Goal: Task Accomplishment & Management: Complete application form

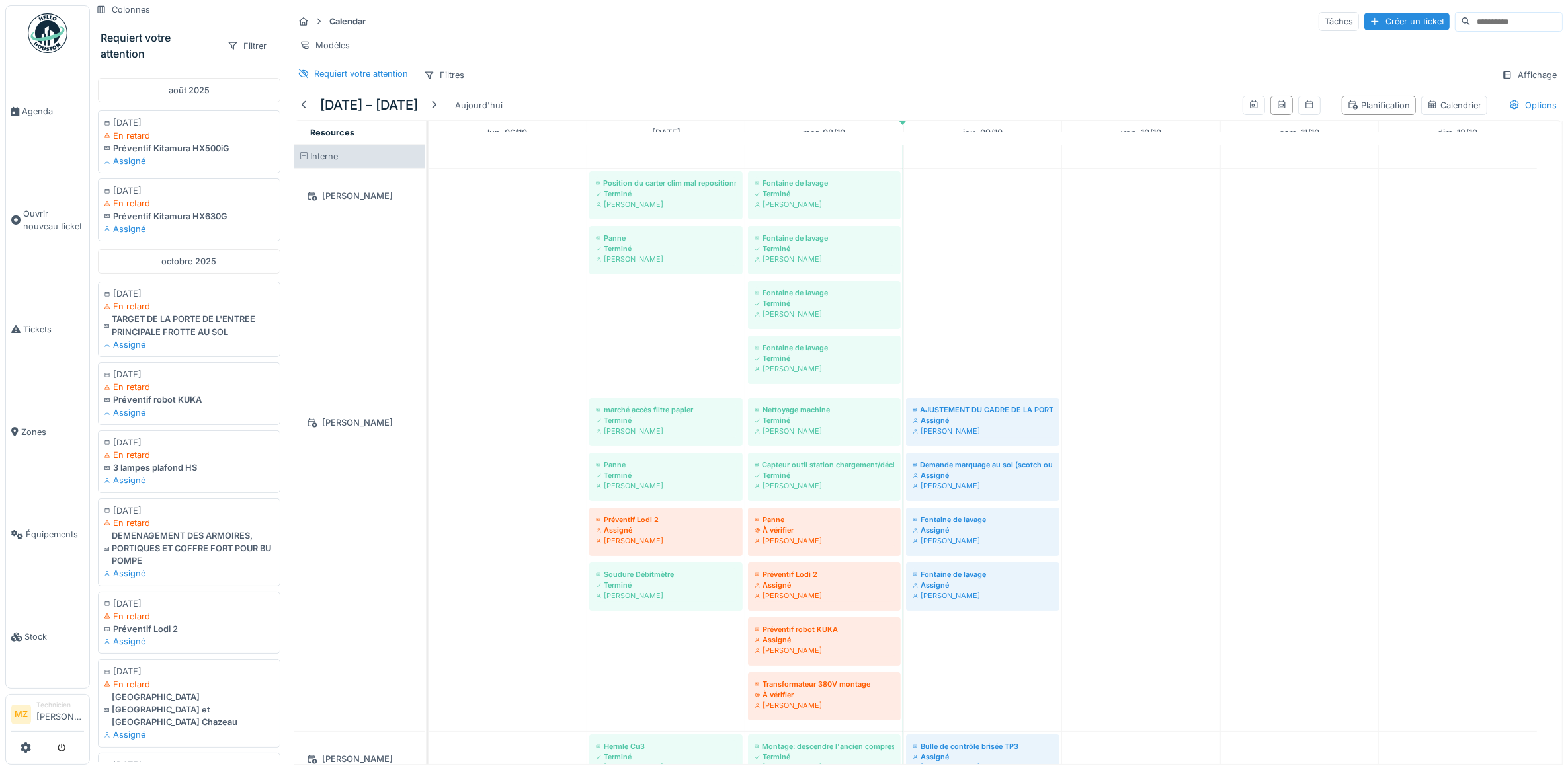
scroll to position [377, 0]
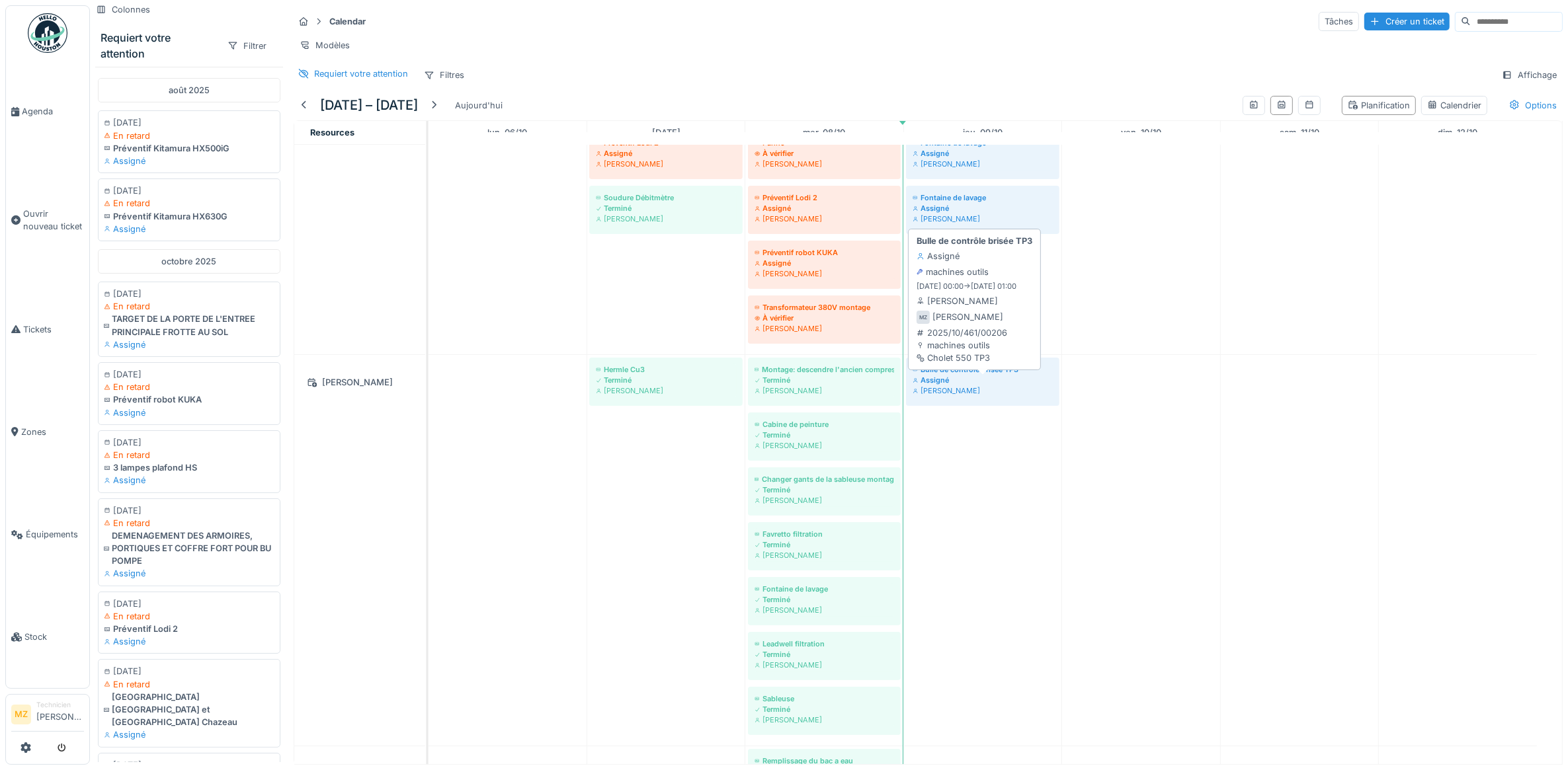
click at [964, 385] on div "Assigné" at bounding box center [982, 380] width 140 height 11
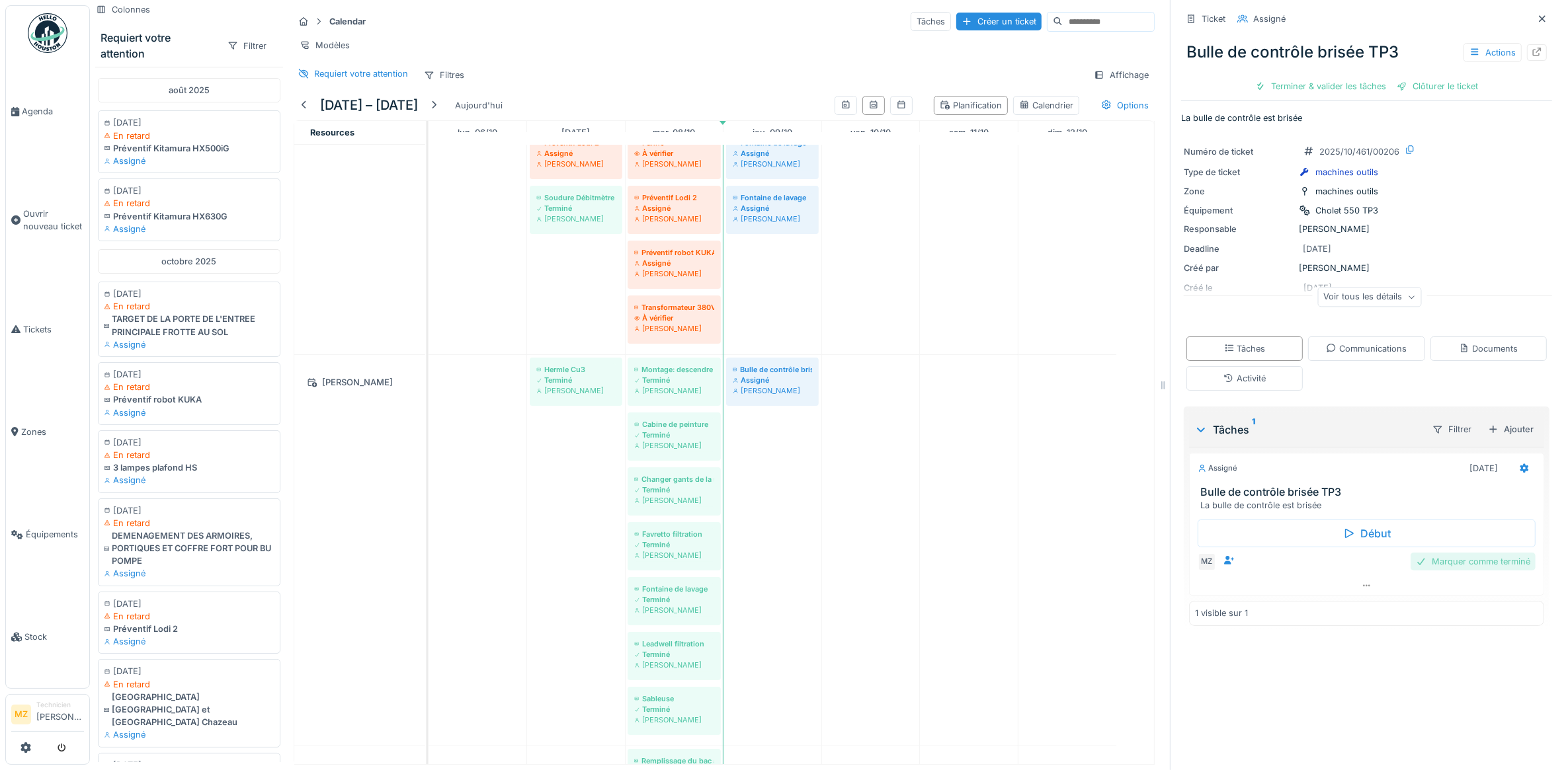
click at [1440, 569] on div "Marquer comme terminé" at bounding box center [1473, 561] width 125 height 18
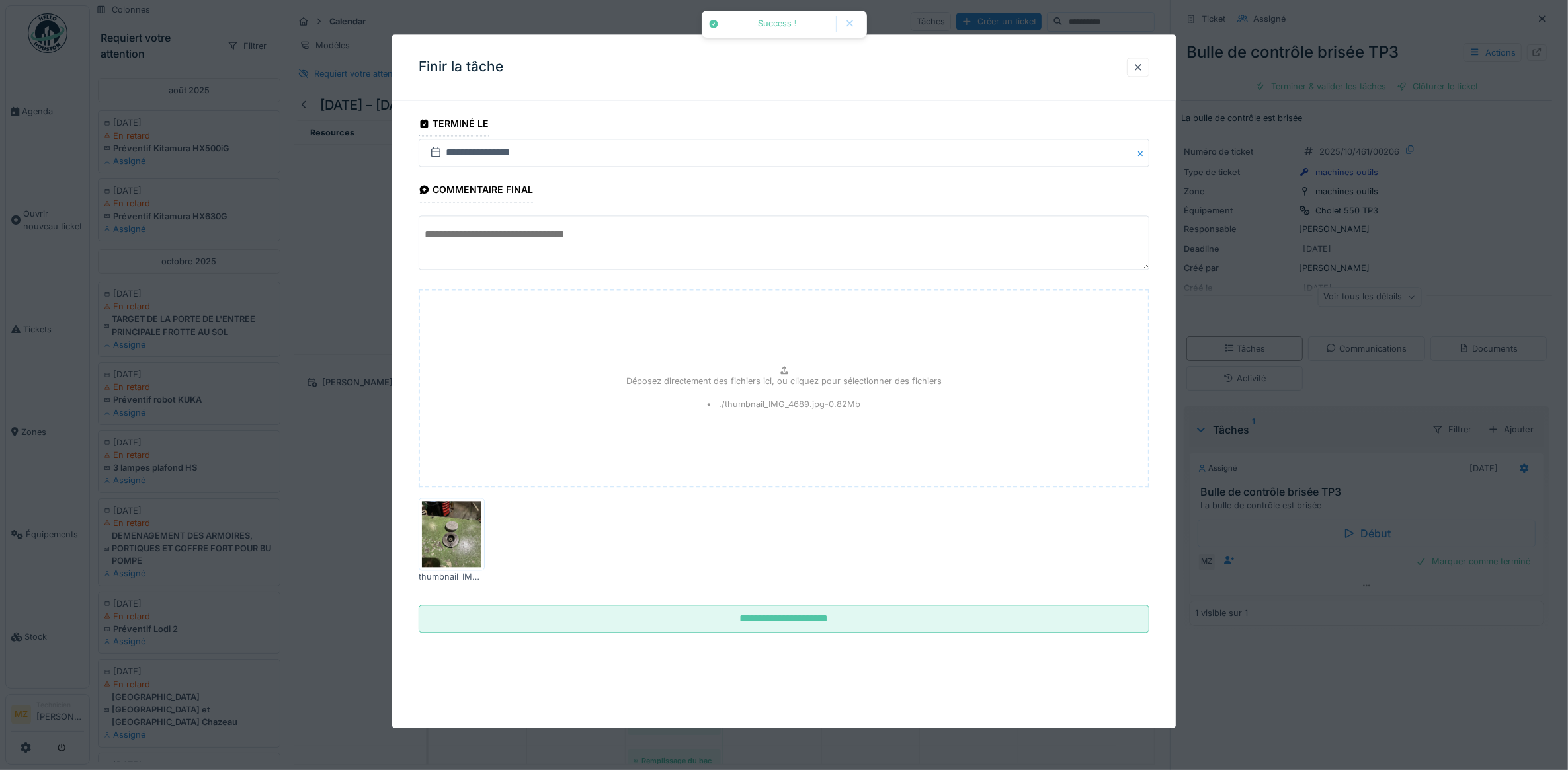
click at [609, 256] on textarea at bounding box center [784, 243] width 732 height 54
type textarea "*"
click at [496, 240] on textarea "**********" at bounding box center [784, 243] width 732 height 54
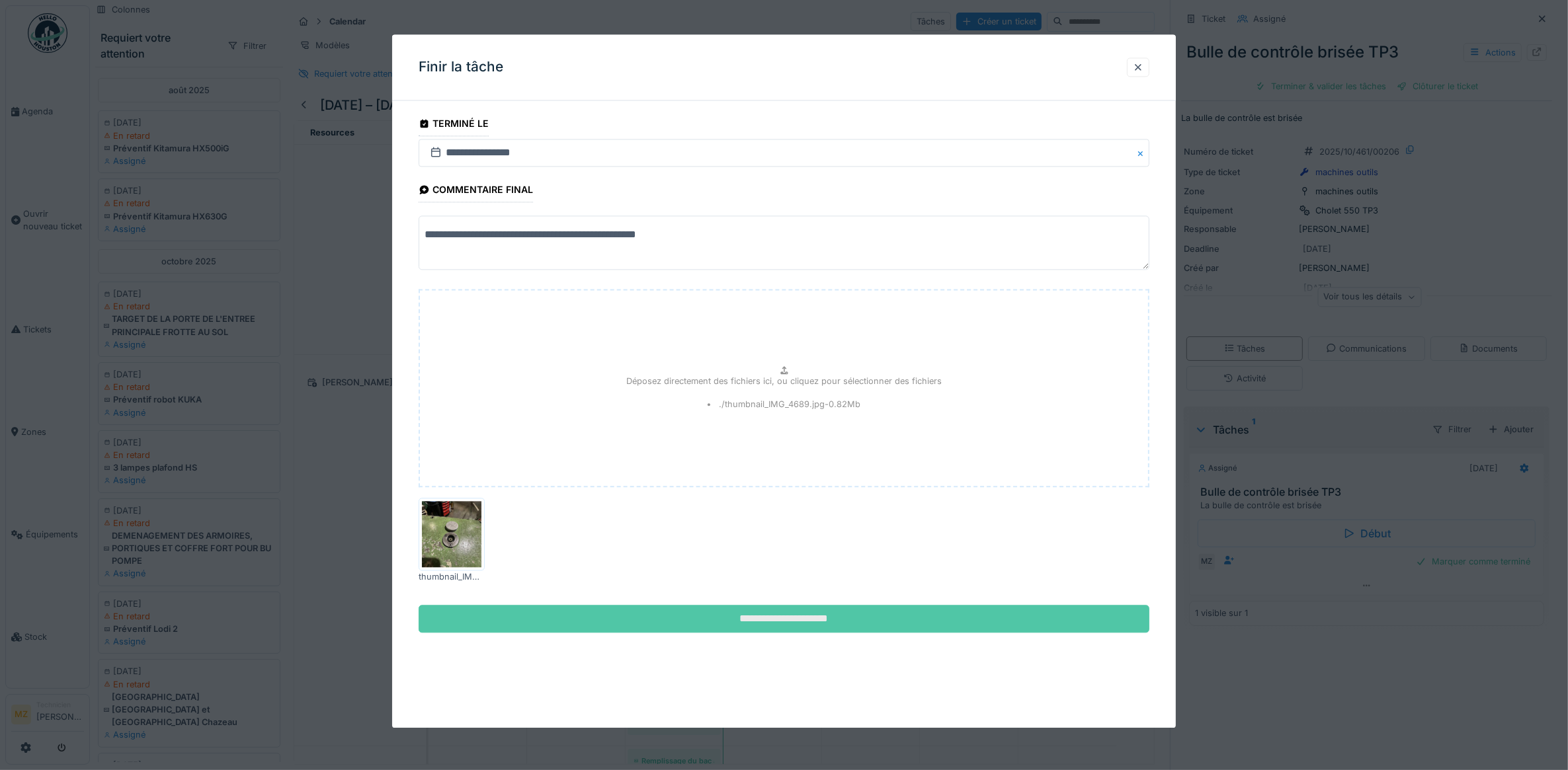
type textarea "**********"
click at [813, 615] on input "**********" at bounding box center [784, 619] width 732 height 28
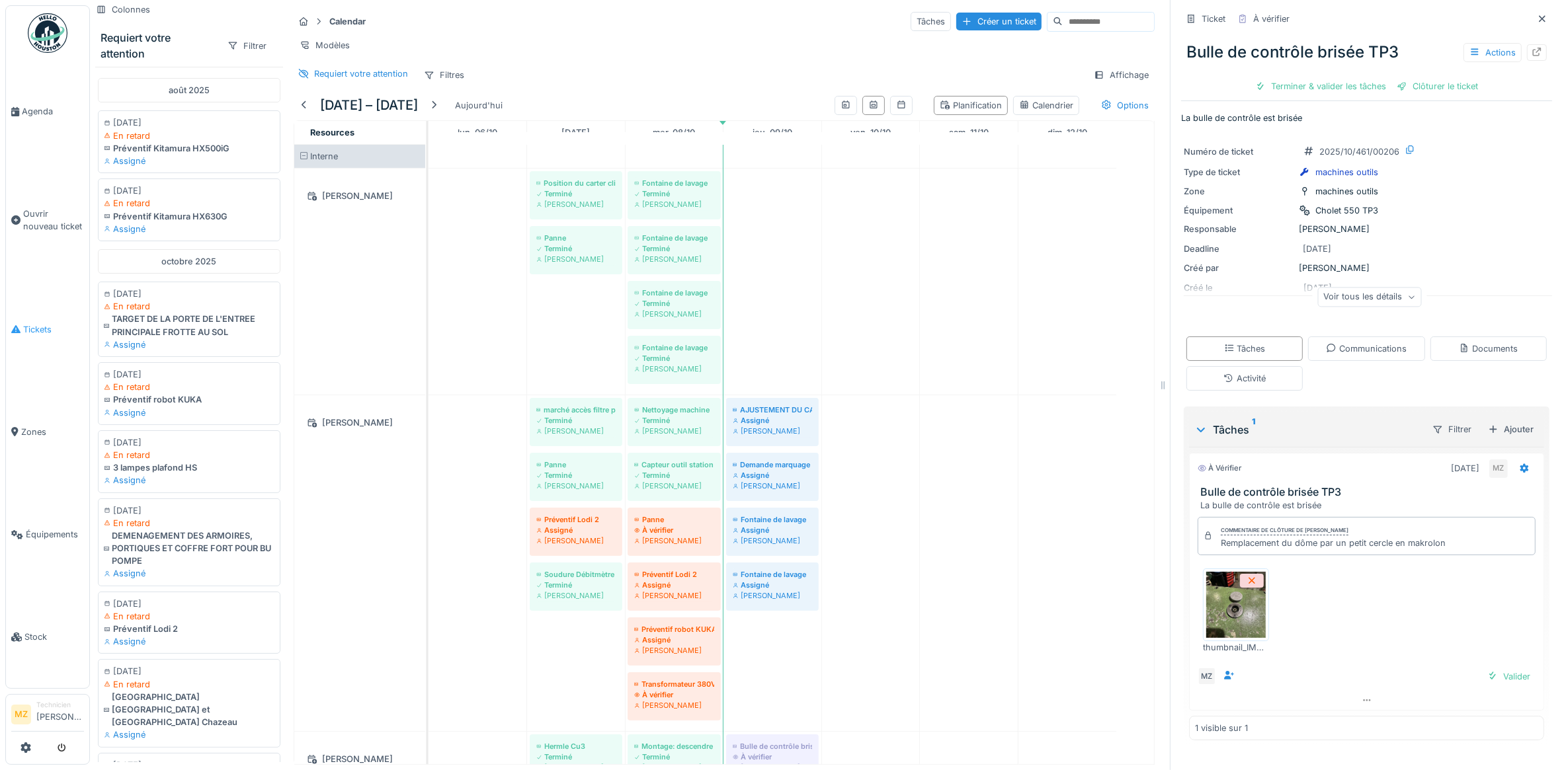
click at [34, 325] on span "Tickets" at bounding box center [54, 329] width 61 height 12
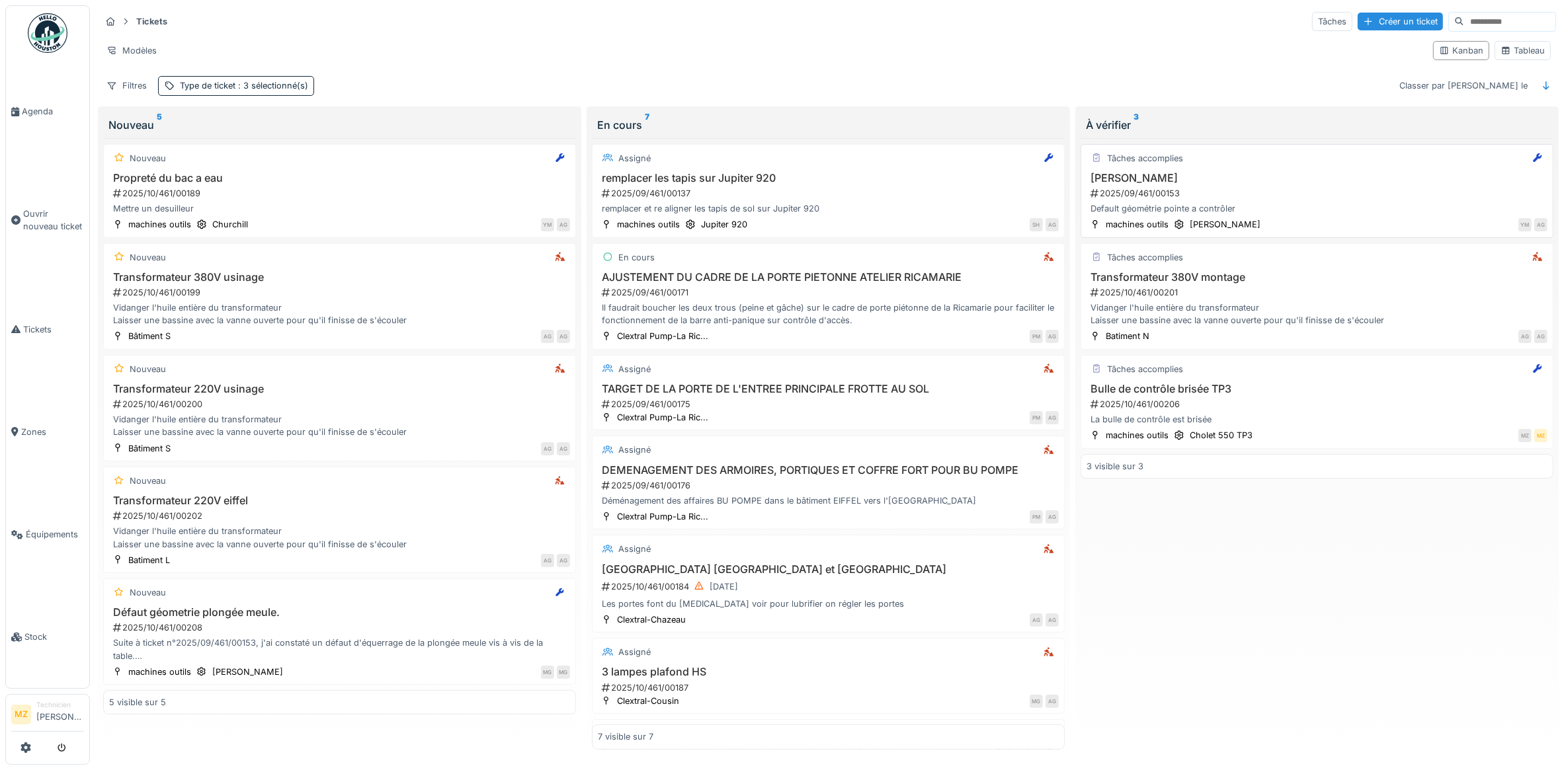
click at [1251, 218] on div "Tâches accomplies Kellenberger 2025/09/461/00153 Default géométrie pointe a con…" at bounding box center [1316, 191] width 473 height 94
click at [1316, 171] on div "Tâches accomplies Kellenberger 2025/09/461/00153 Default géométrie pointe a con…" at bounding box center [1316, 191] width 473 height 94
click at [44, 107] on span "Agenda" at bounding box center [52, 110] width 62 height 12
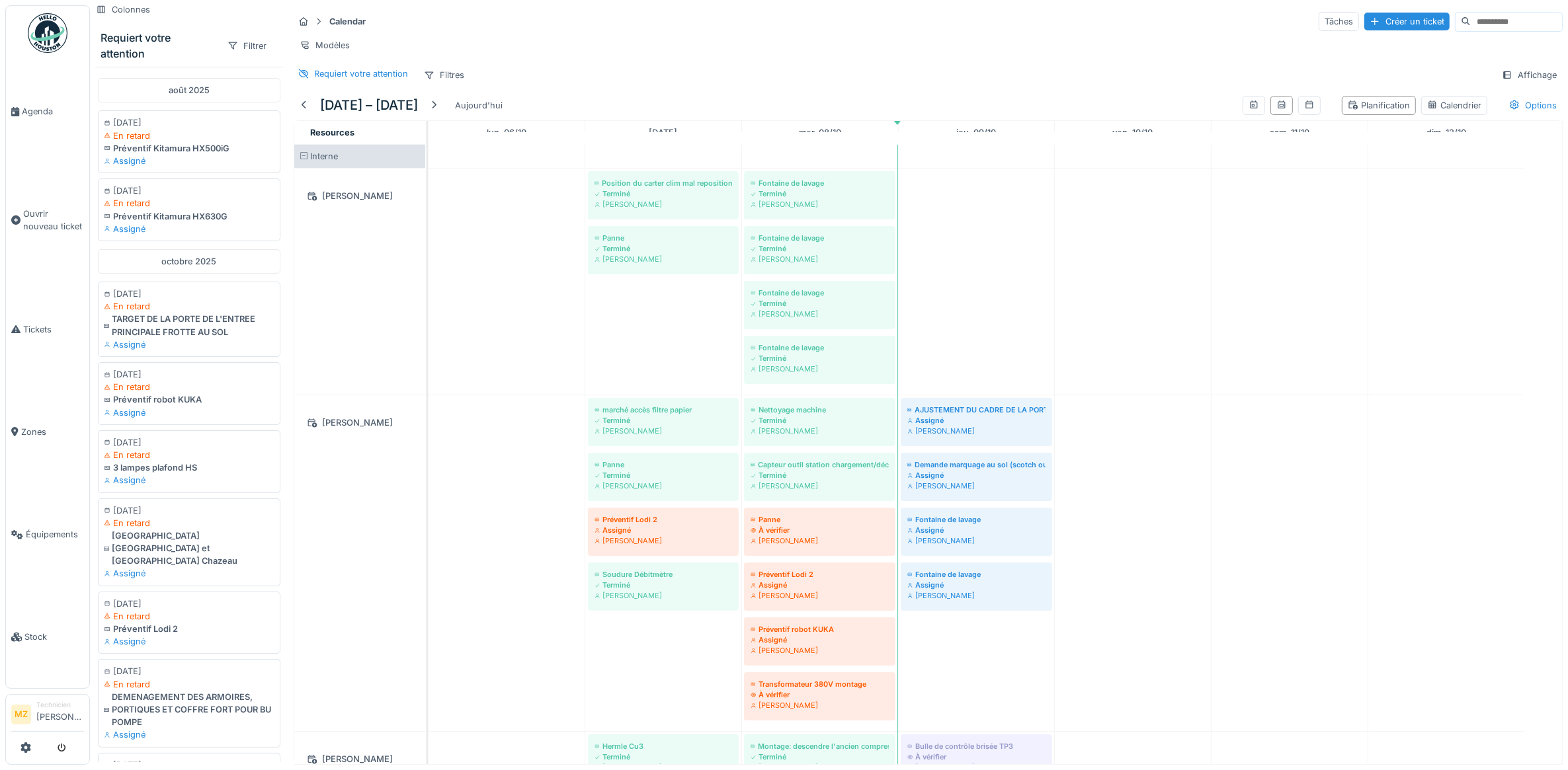
scroll to position [248, 0]
click at [31, 106] on span "Agenda" at bounding box center [52, 110] width 62 height 12
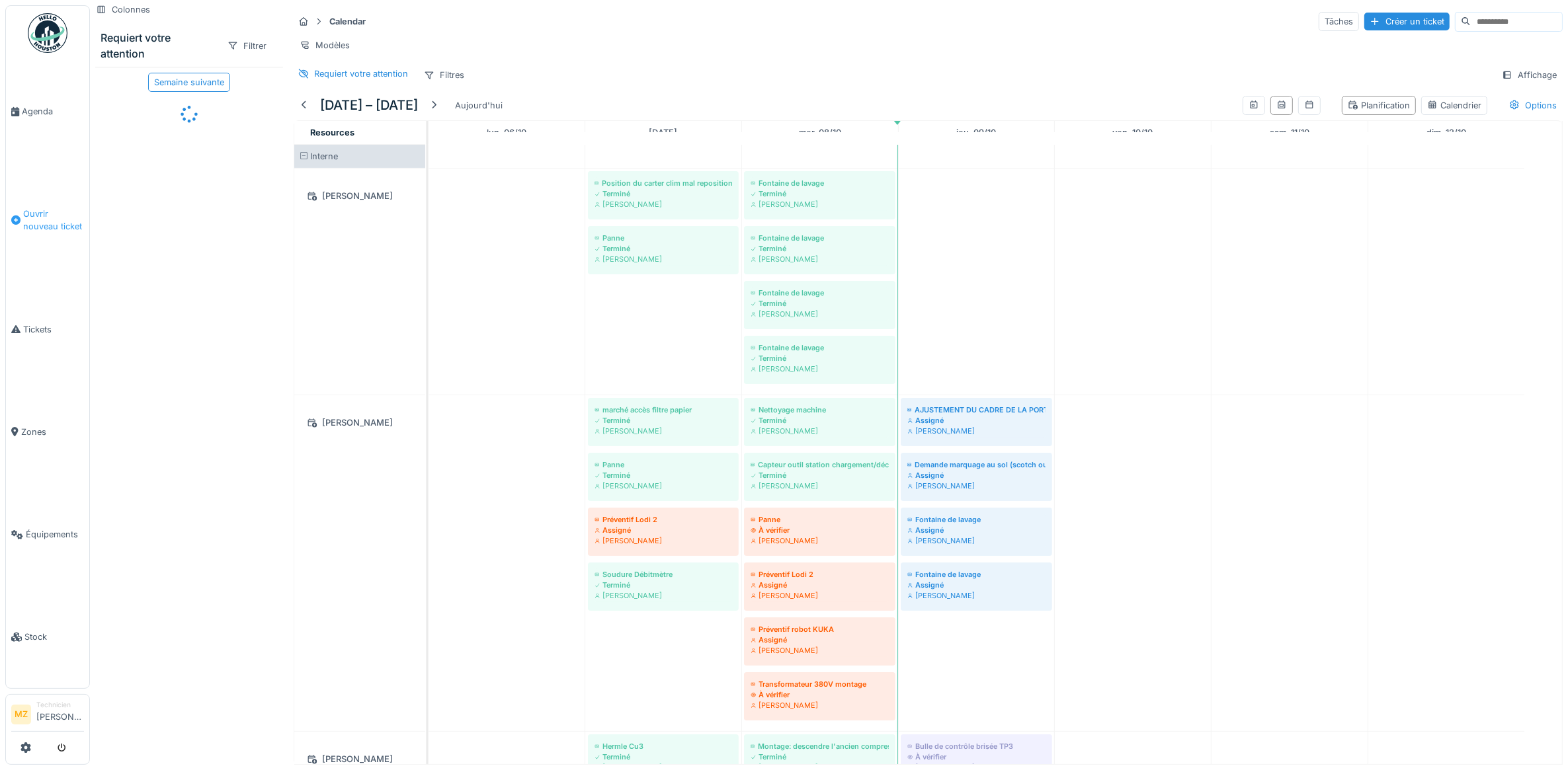
click at [35, 269] on link "Ouvrir nouveau ticket" at bounding box center [47, 220] width 83 height 115
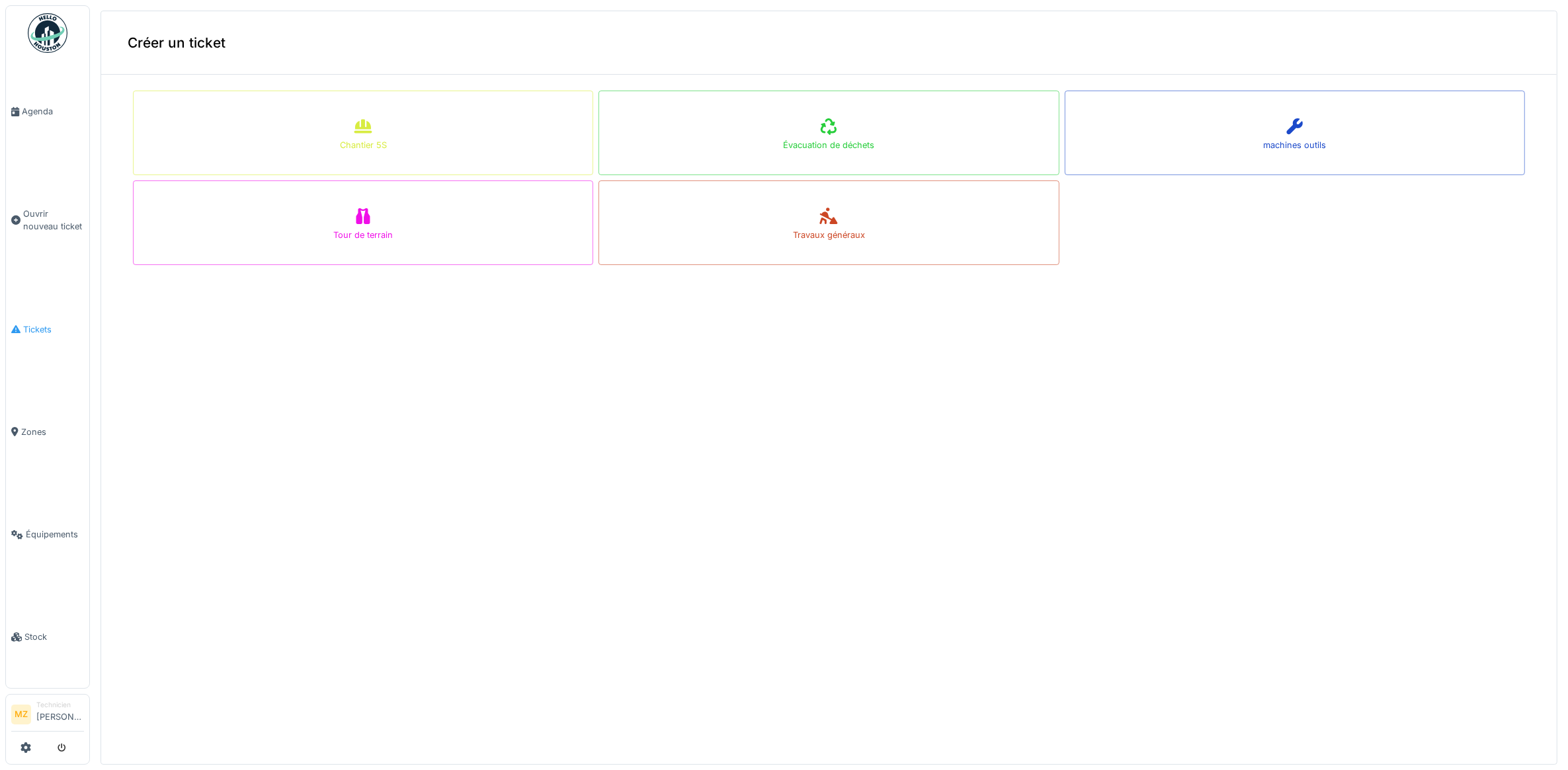
click at [31, 325] on span "Tickets" at bounding box center [54, 329] width 61 height 12
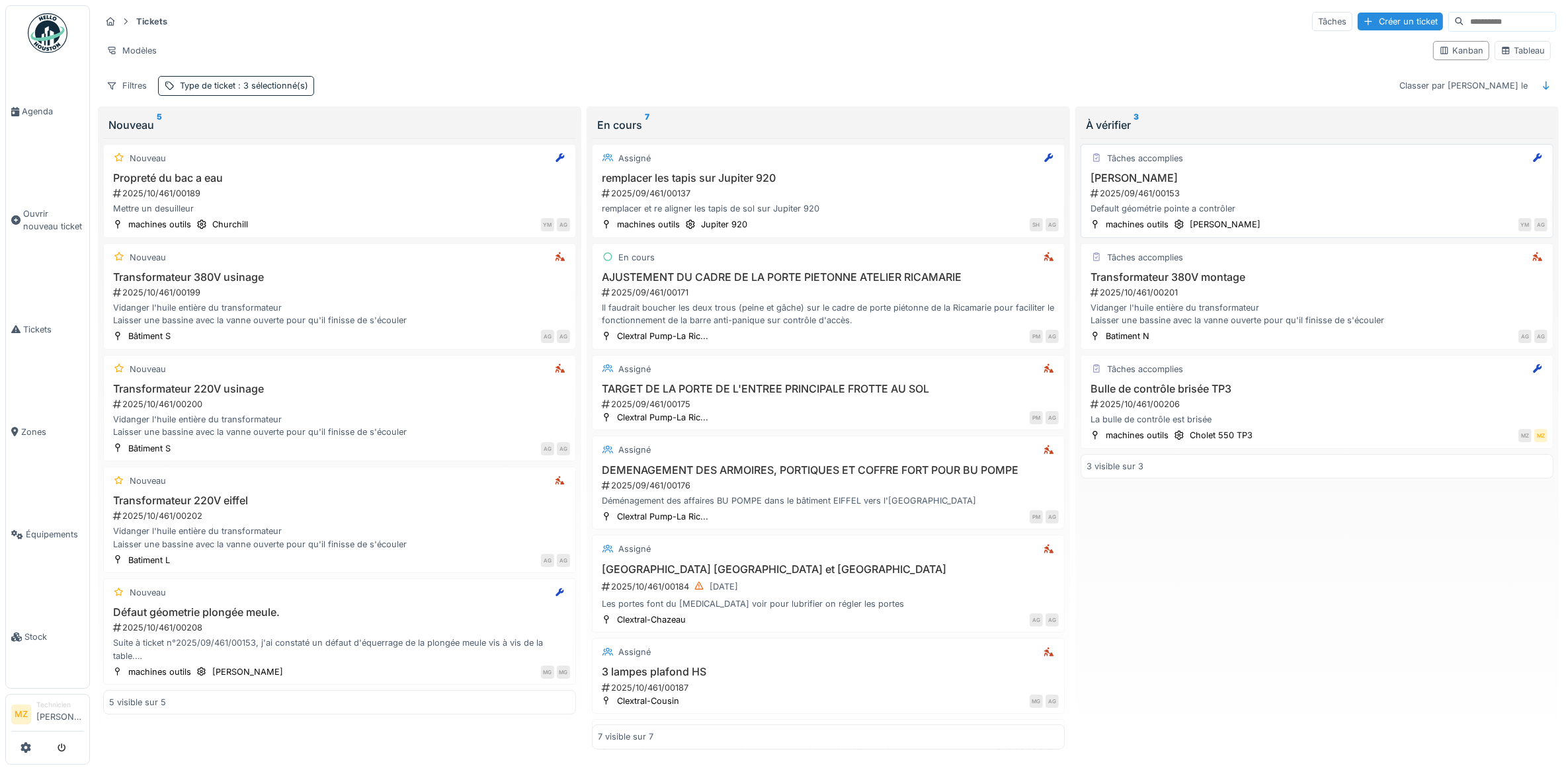
click at [1340, 200] on div "2025/09/461/00153" at bounding box center [1319, 193] width 459 height 12
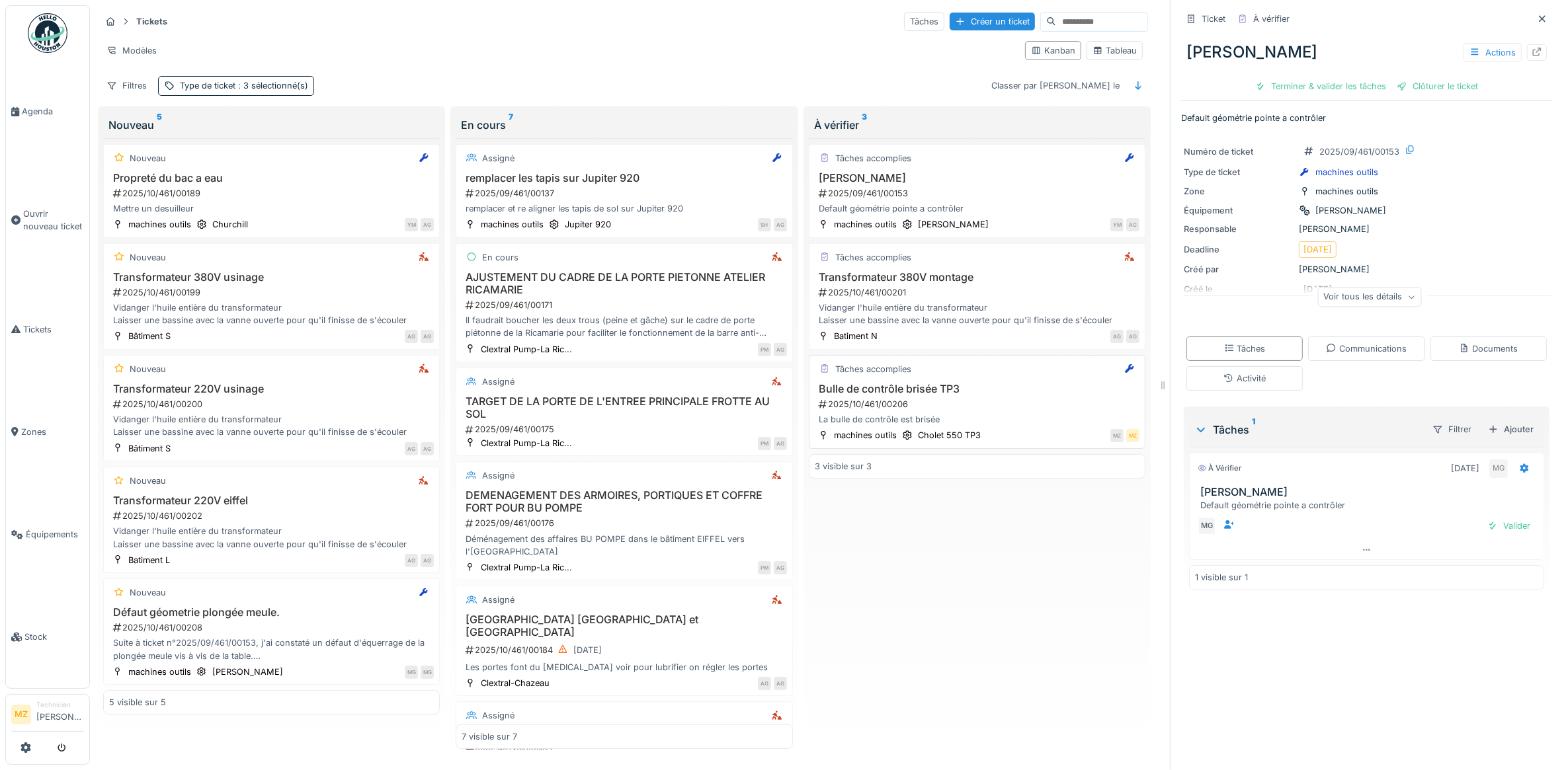
click at [963, 411] on div "2025/10/461/00206" at bounding box center [978, 404] width 322 height 12
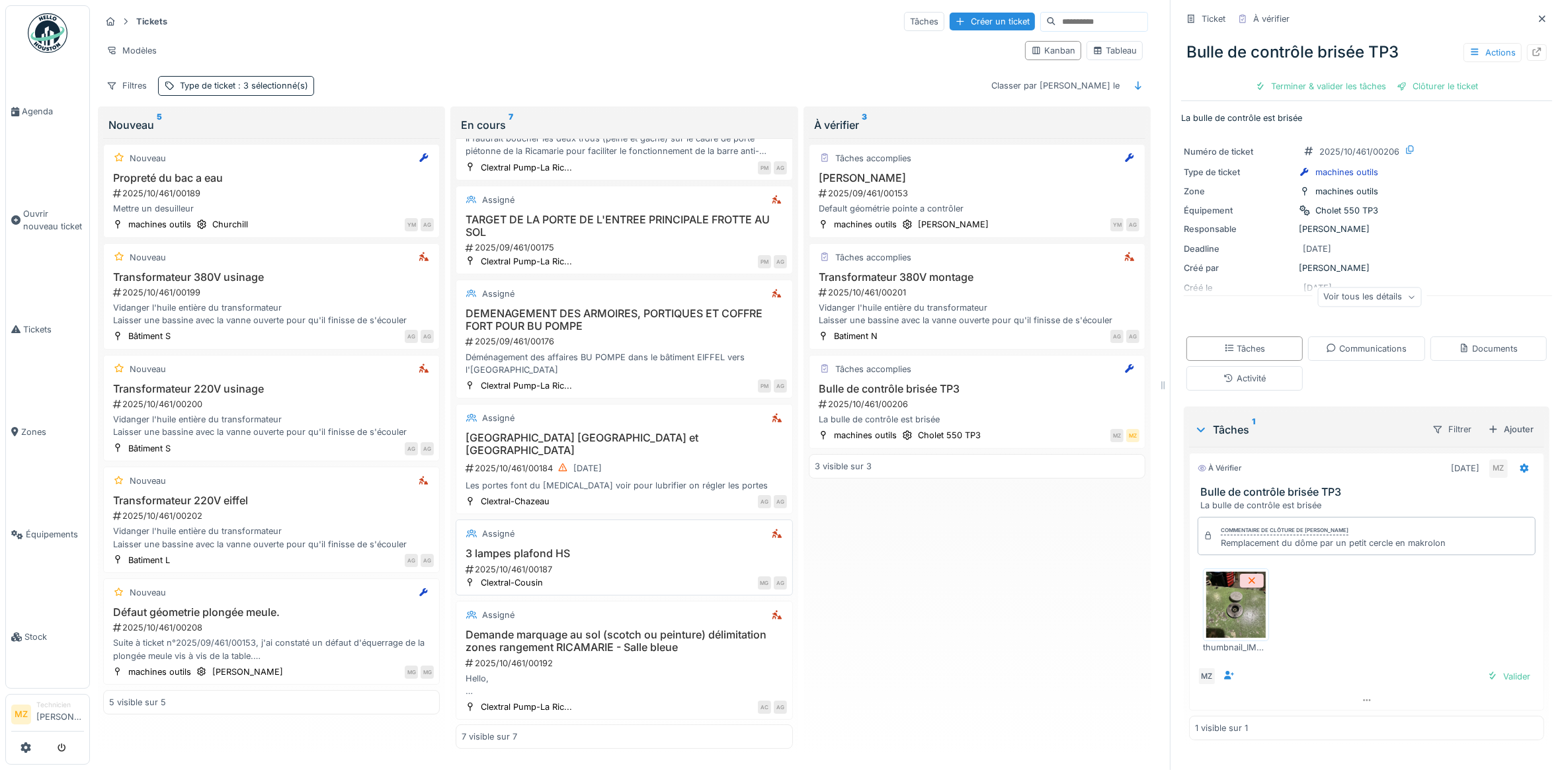
scroll to position [12, 0]
click at [357, 625] on div "2025/10/461/00208" at bounding box center [273, 627] width 322 height 12
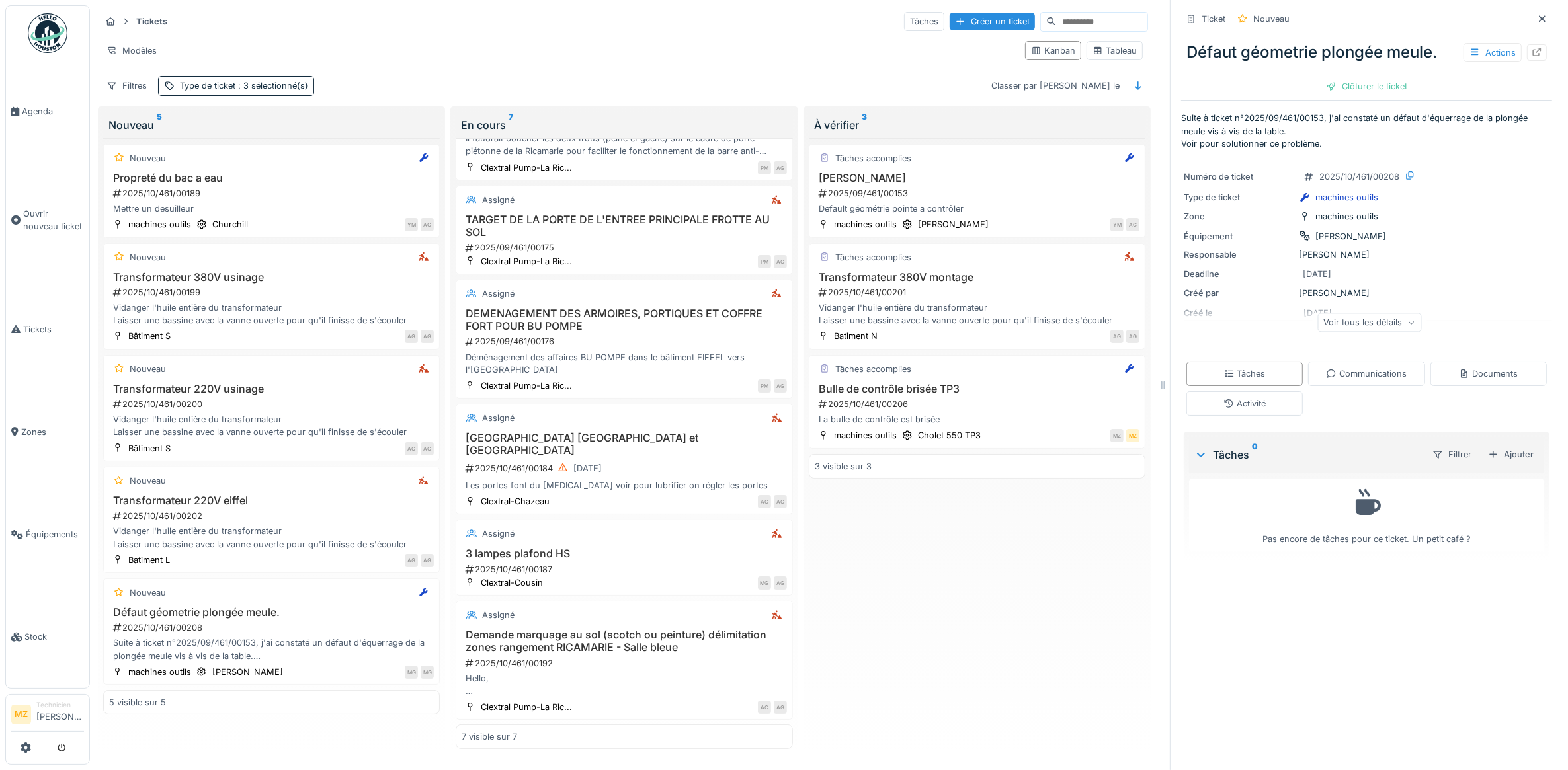
click at [1380, 312] on div "Voir tous les détails" at bounding box center [1369, 322] width 104 height 19
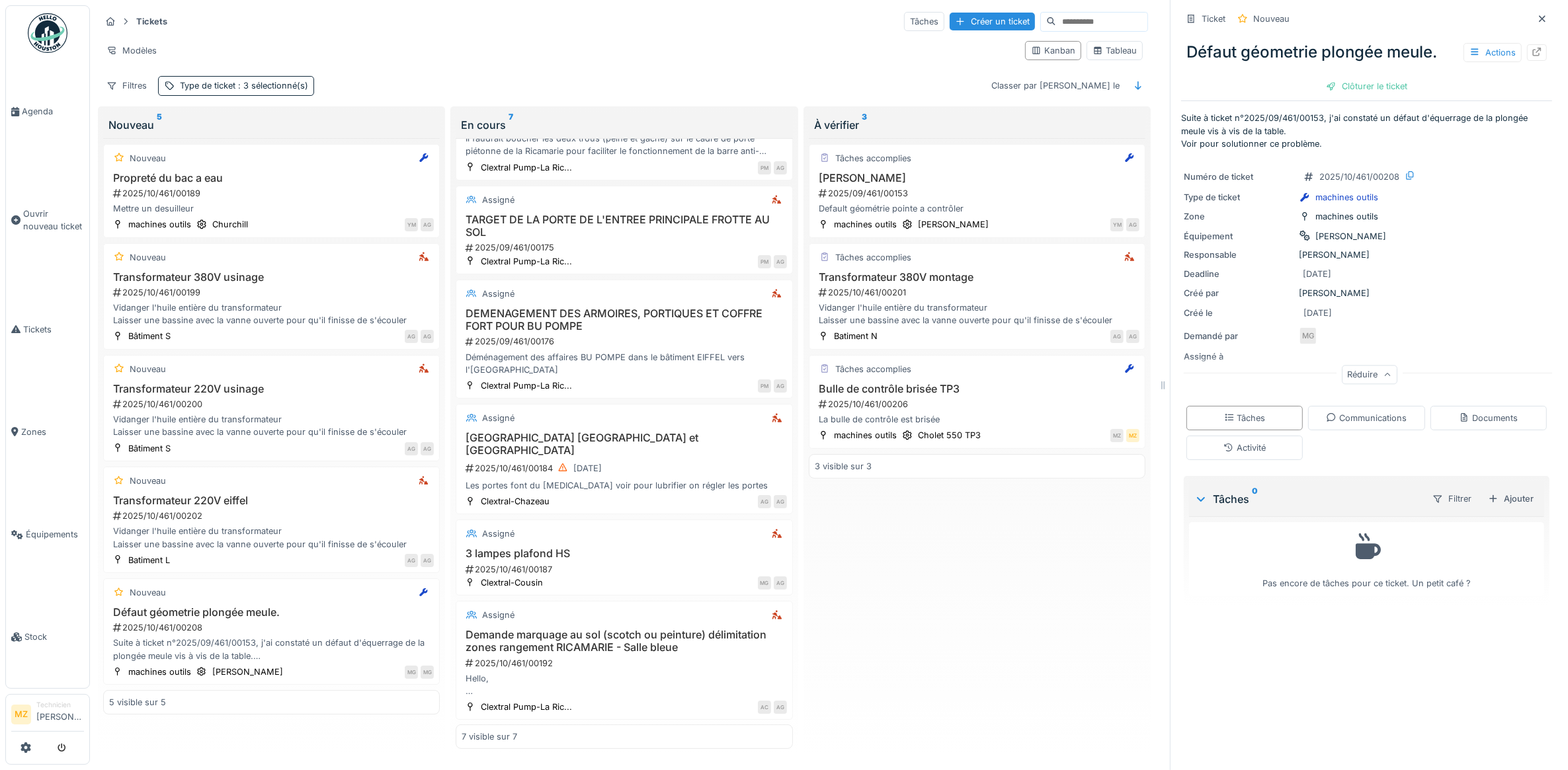
click at [1363, 365] on div "Réduire" at bounding box center [1369, 374] width 55 height 19
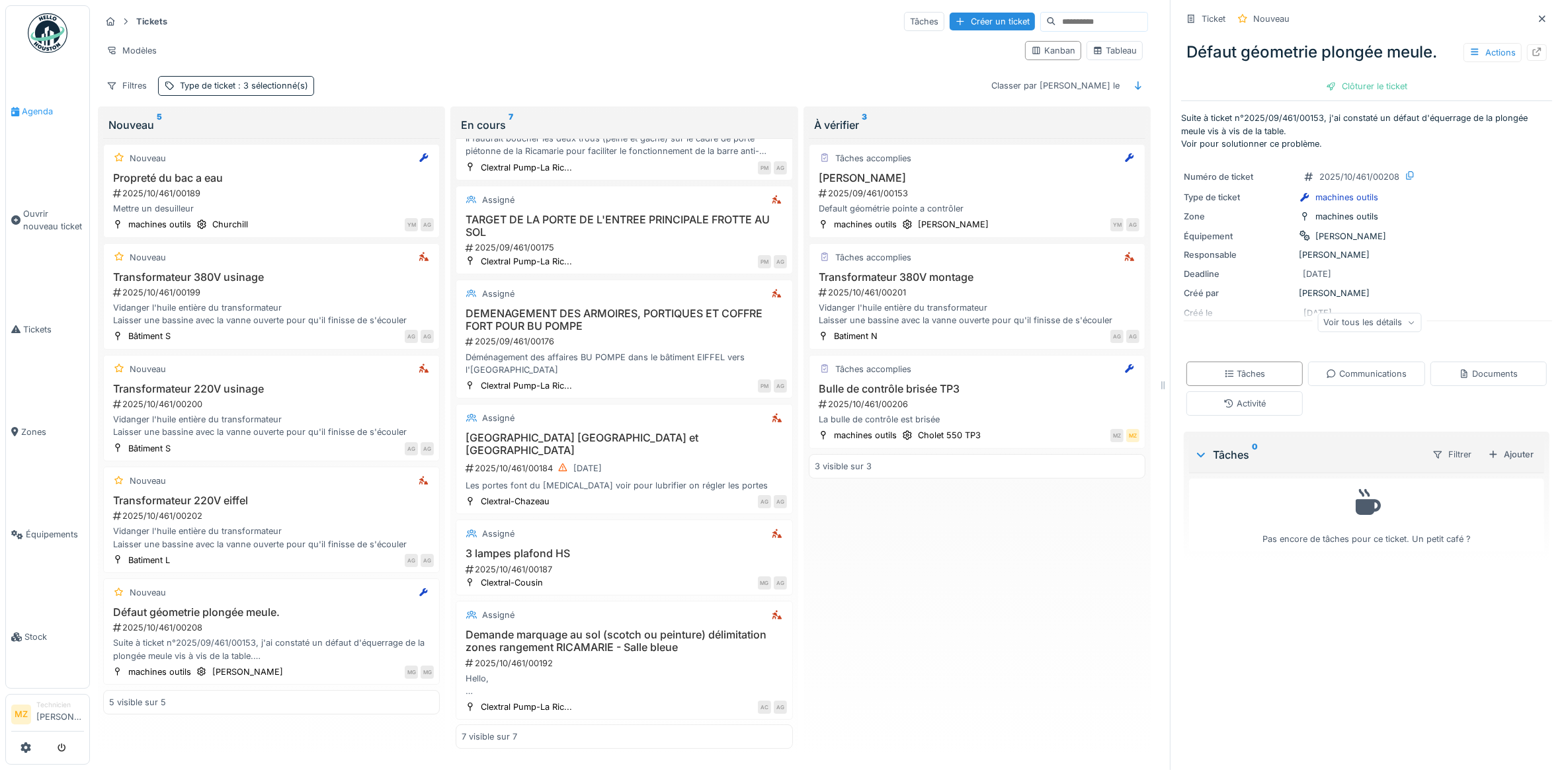
click at [35, 116] on link "Agenda" at bounding box center [47, 111] width 83 height 102
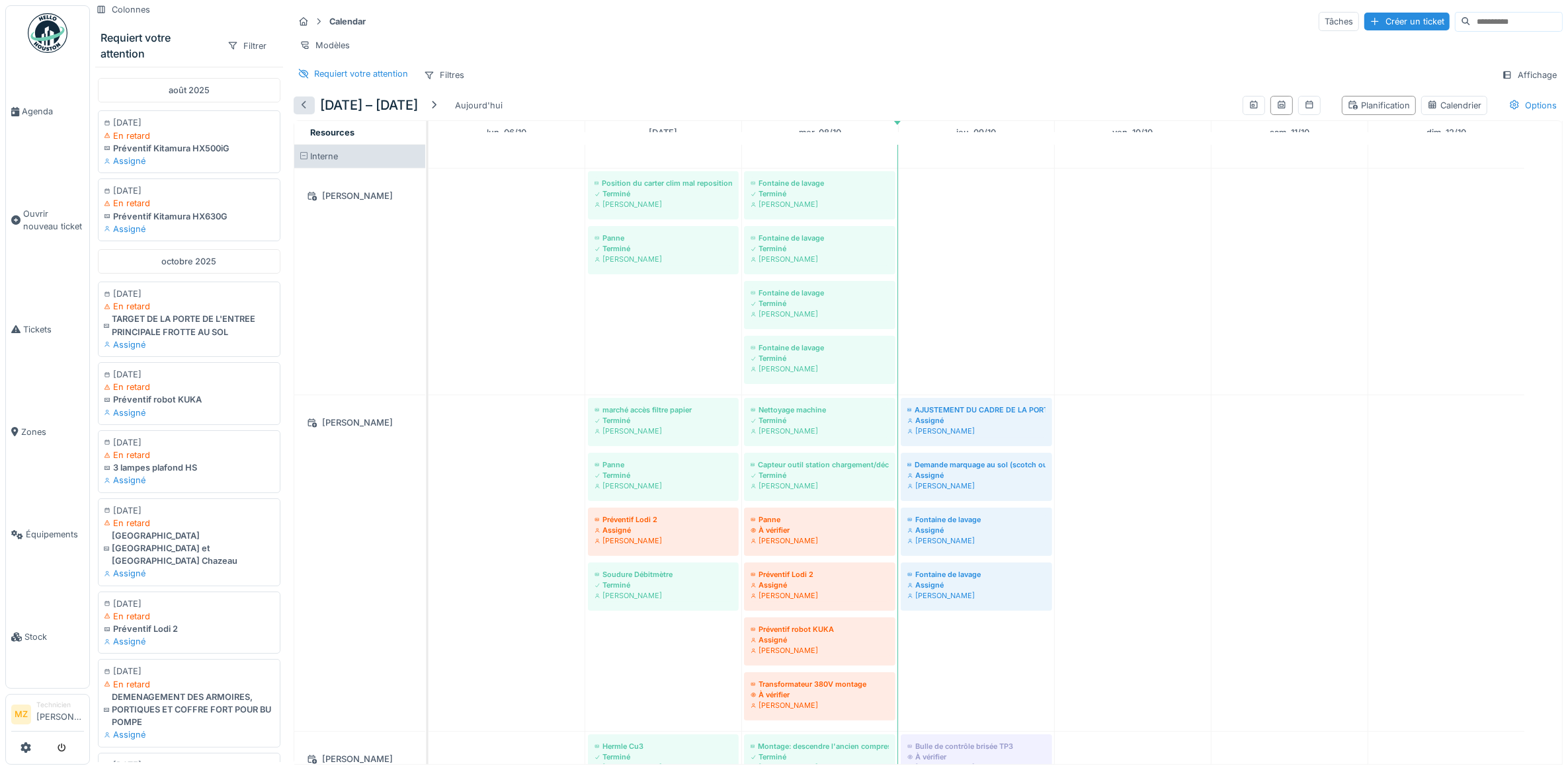
click at [308, 112] on div at bounding box center [304, 105] width 11 height 12
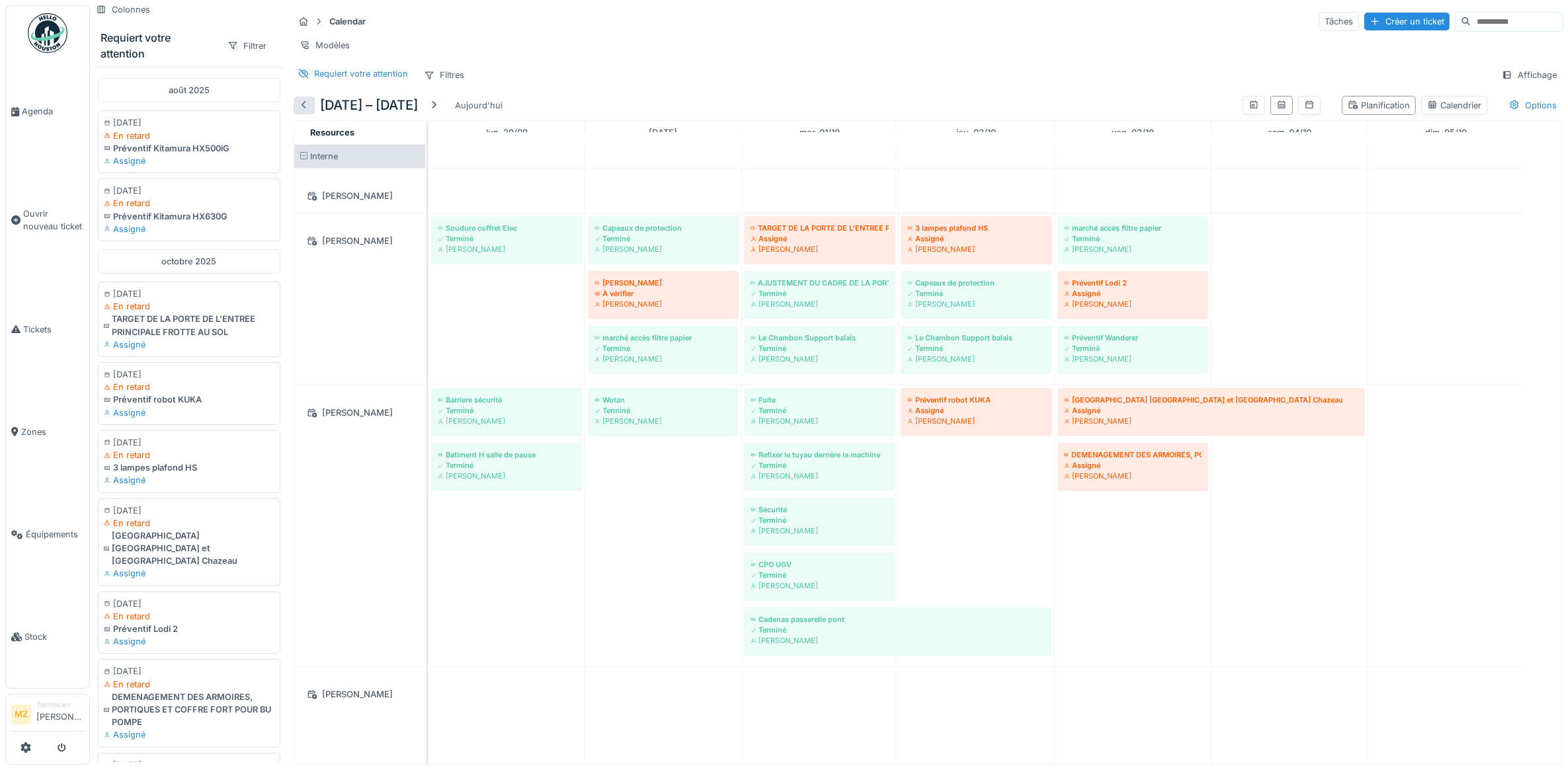
click at [309, 115] on div at bounding box center [304, 106] width 21 height 18
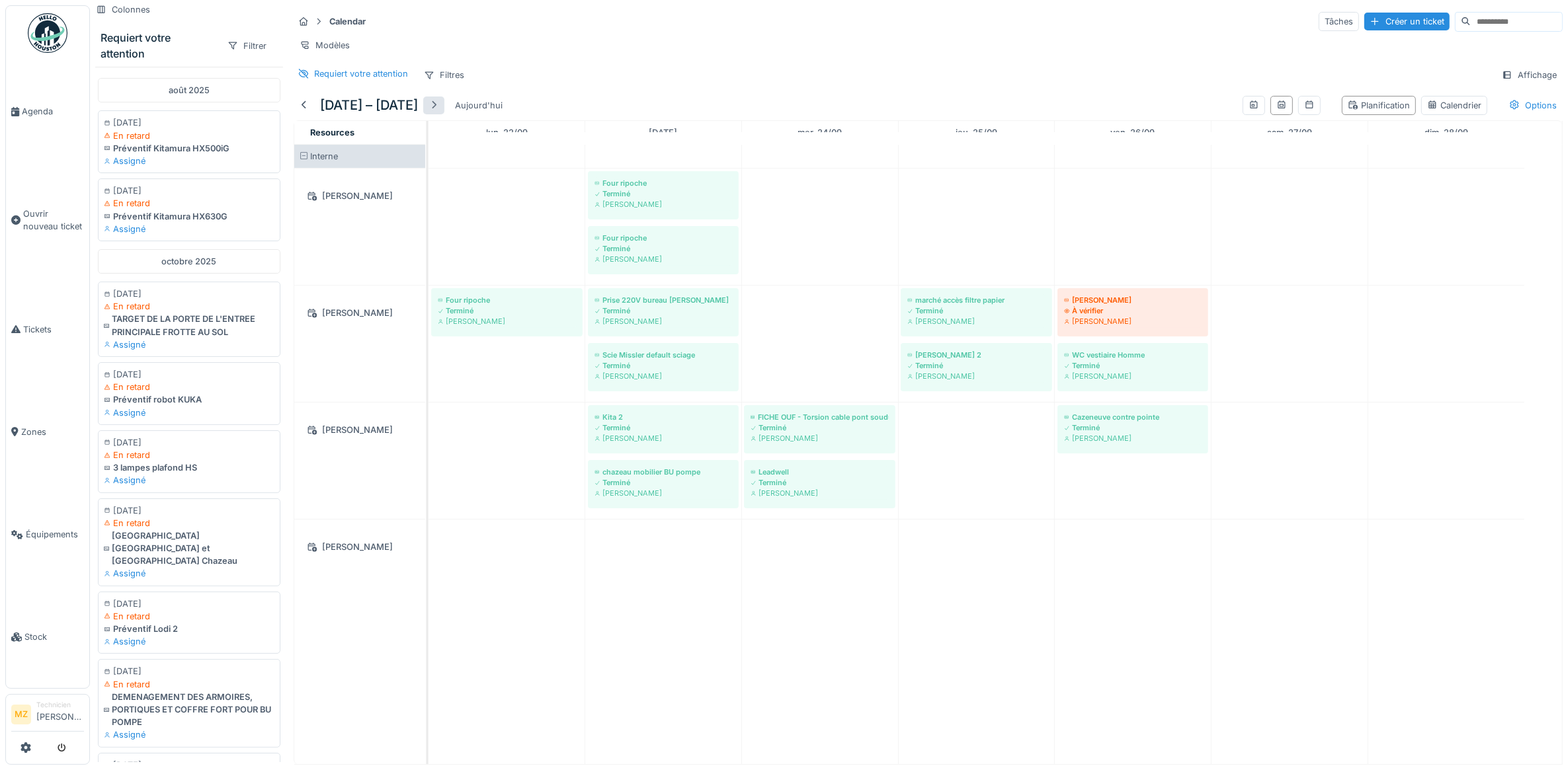
click at [445, 115] on div at bounding box center [434, 106] width 21 height 18
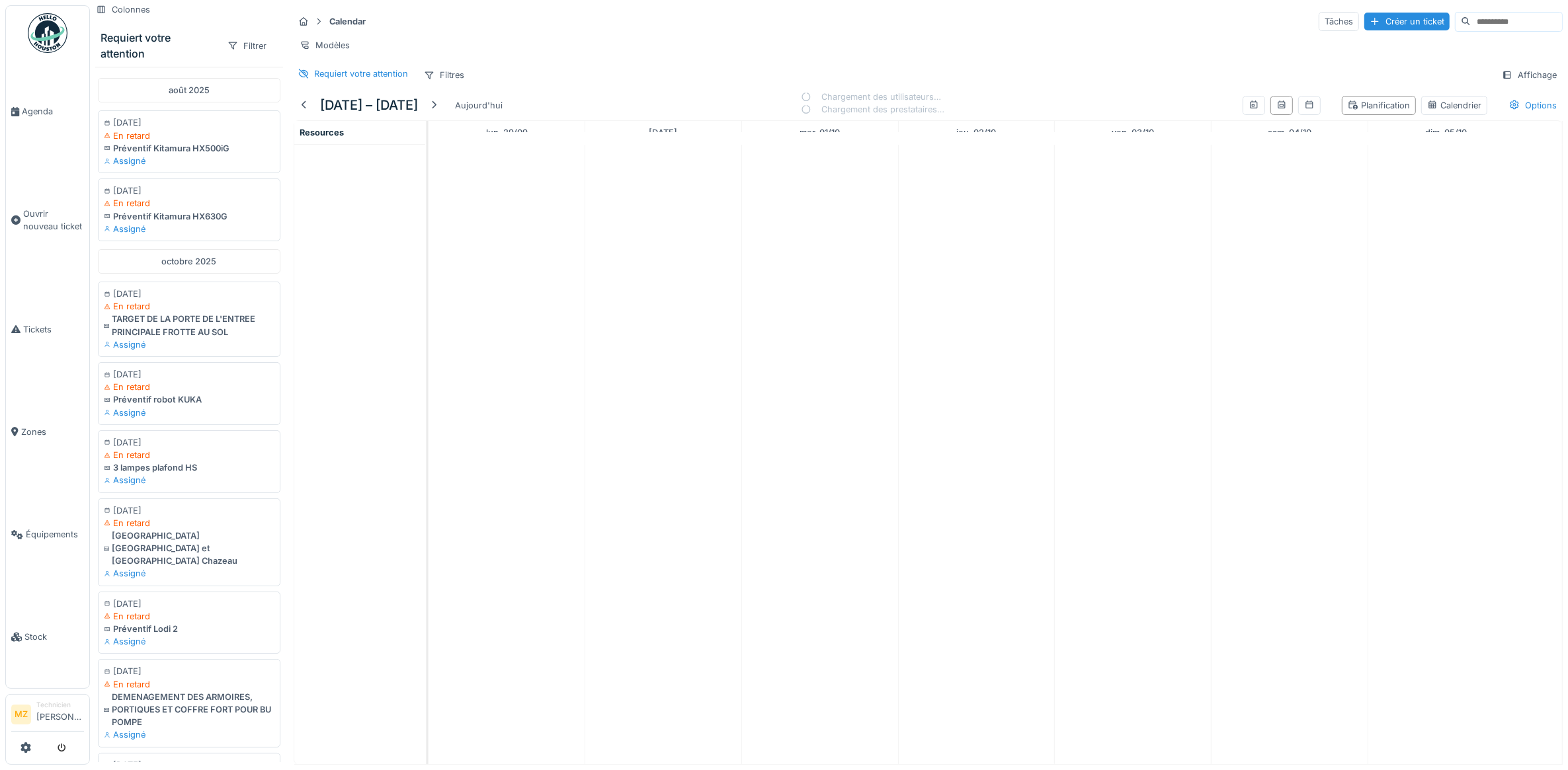
click at [462, 118] on div "29 sept. – 5 oct. 2025 Aujourd'hui" at bounding box center [401, 106] width 214 height 30
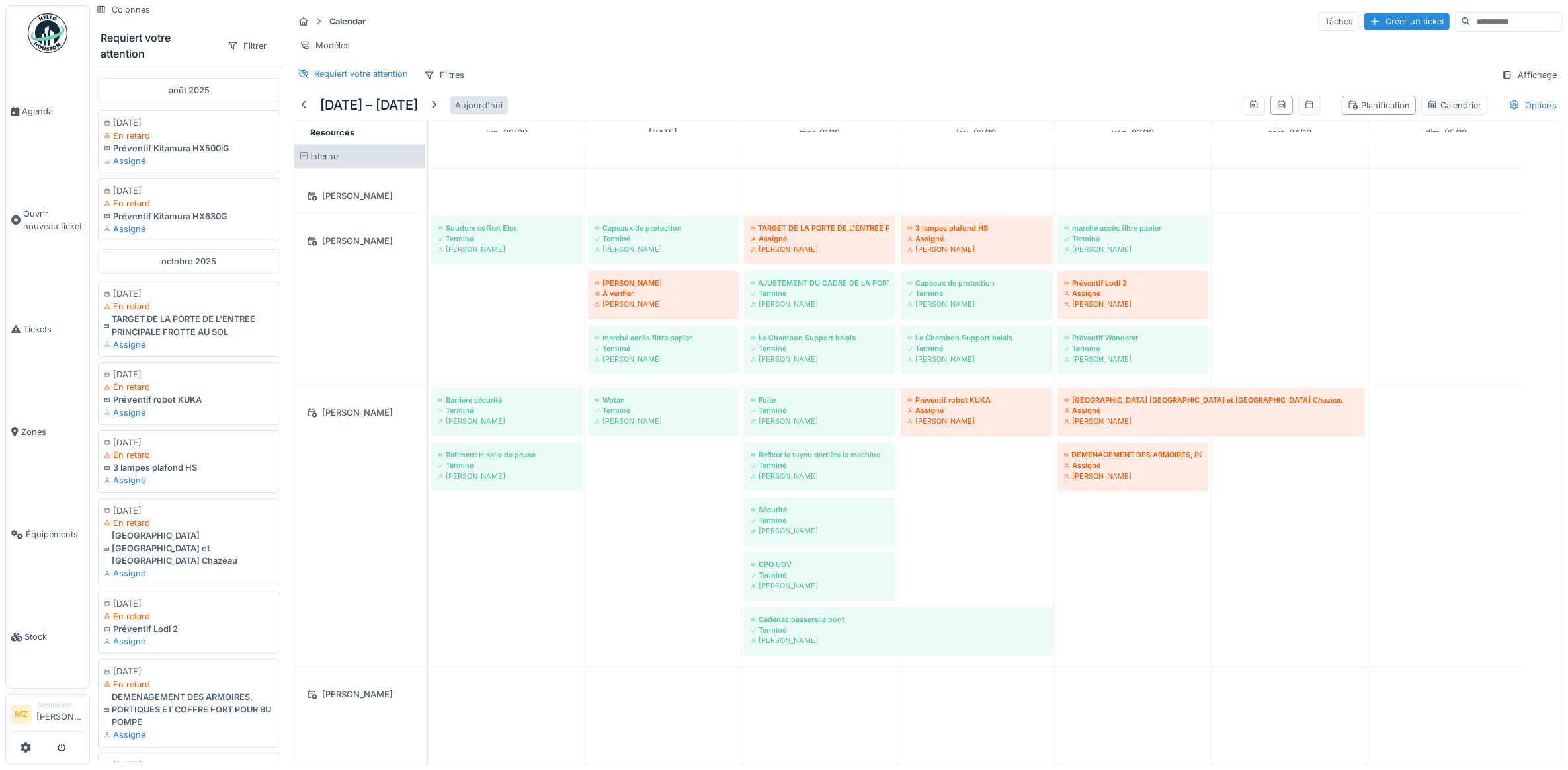
drag, startPoint x: 462, startPoint y: 118, endPoint x: 472, endPoint y: 115, distance: 10.4
click at [439, 112] on div at bounding box center [434, 105] width 11 height 12
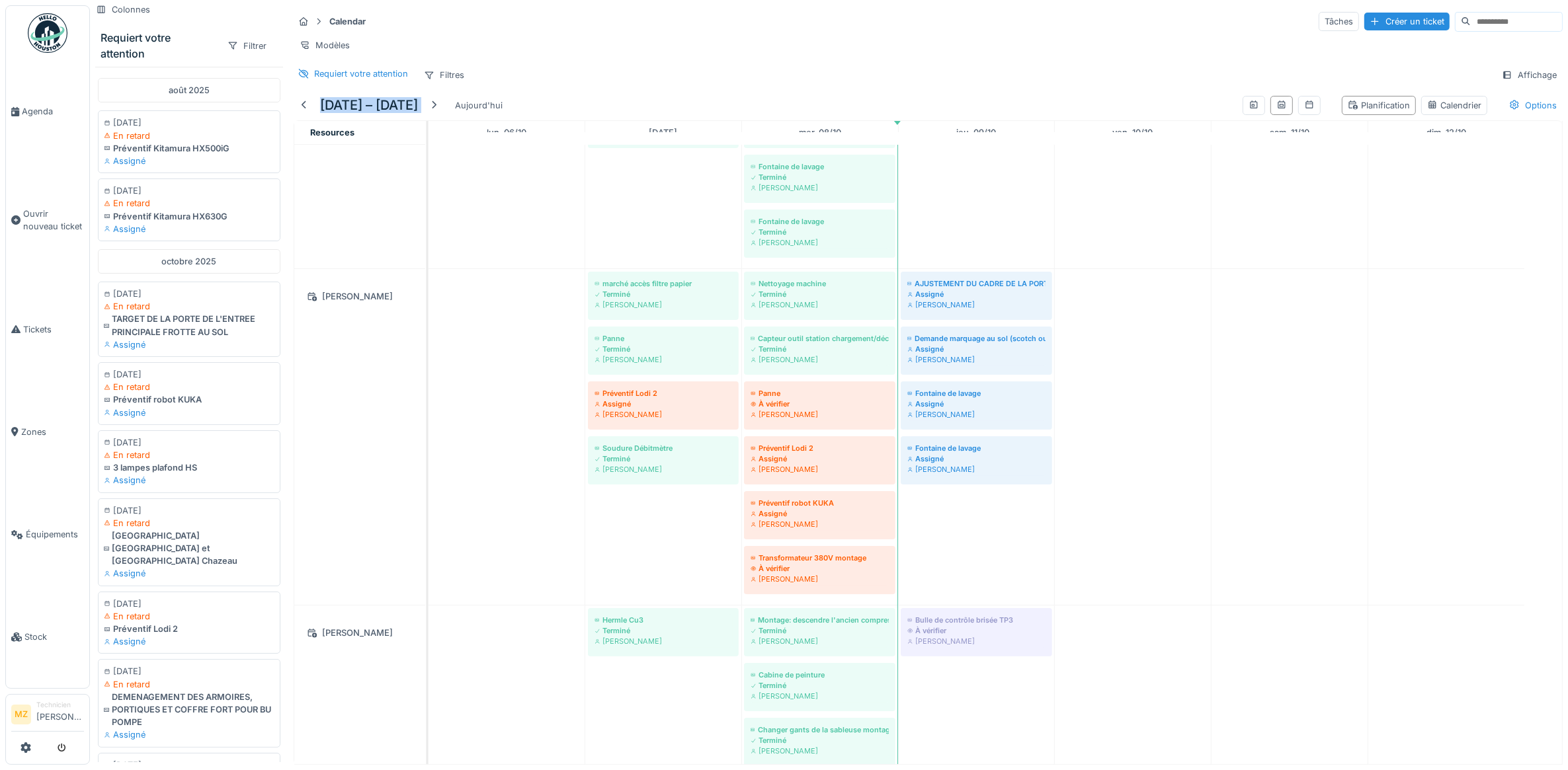
scroll to position [116, 0]
